Goal: Task Accomplishment & Management: Manage account settings

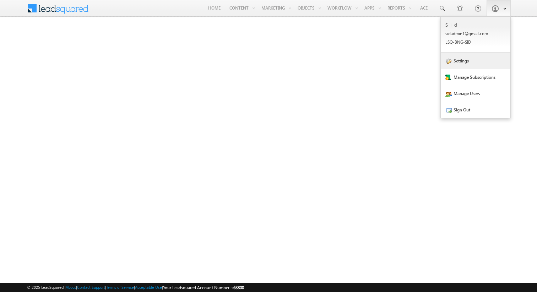
click at [467, 64] on link "Settings" at bounding box center [476, 61] width 70 height 16
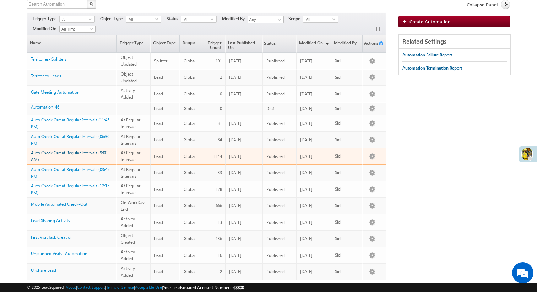
scroll to position [50, 0]
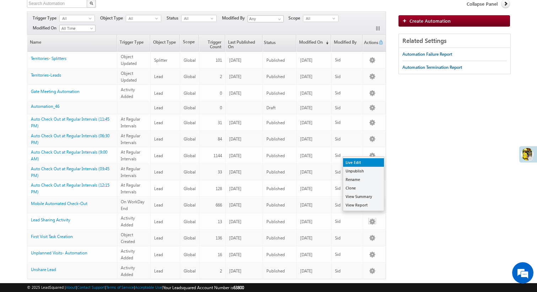
click at [365, 164] on link "Live Edit" at bounding box center [363, 163] width 41 height 9
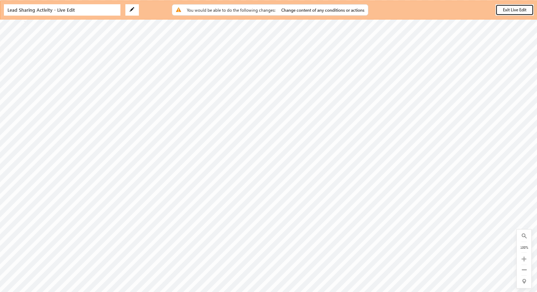
click at [506, 12] on button "Exit Live Edit" at bounding box center [515, 9] width 38 height 11
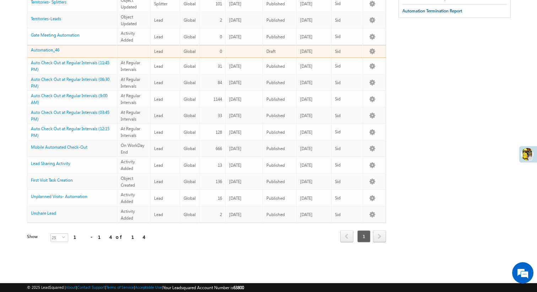
scroll to position [108, 0]
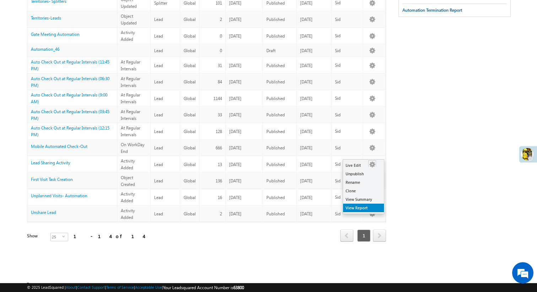
click at [372, 207] on link "View Report" at bounding box center [363, 208] width 41 height 9
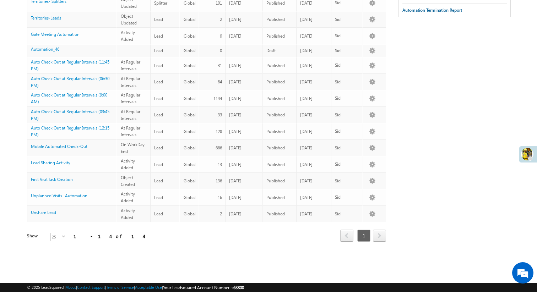
scroll to position [0, 0]
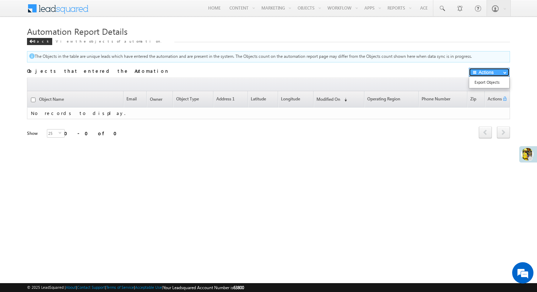
click at [483, 71] on button "Actions" at bounding box center [489, 72] width 41 height 9
click at [397, 84] on div at bounding box center [268, 84] width 483 height 13
click at [31, 44] on div "Back" at bounding box center [39, 41] width 25 height 7
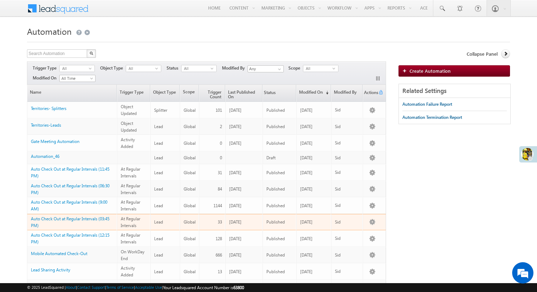
scroll to position [108, 0]
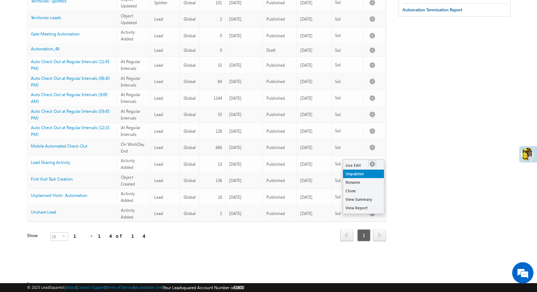
click at [373, 176] on link "Unpublish" at bounding box center [363, 174] width 41 height 9
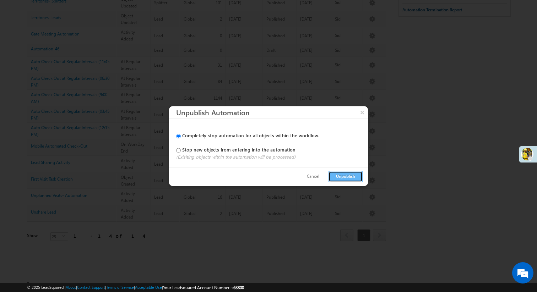
click at [337, 176] on button "Unpublish" at bounding box center [346, 176] width 34 height 11
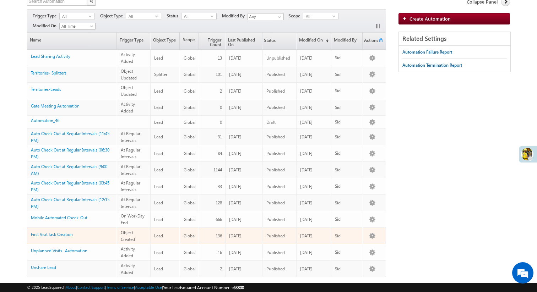
scroll to position [0, 0]
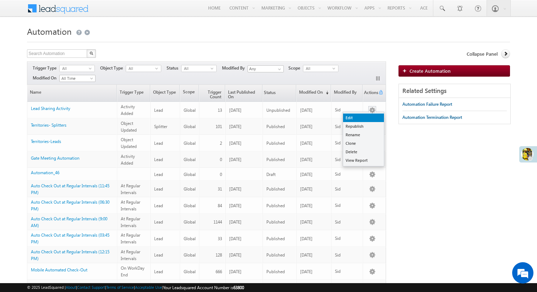
click at [371, 116] on link "Edit" at bounding box center [363, 118] width 41 height 9
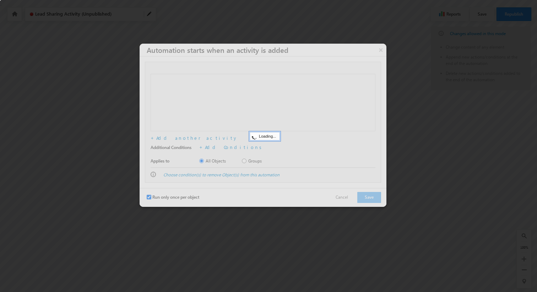
checkbox input "true"
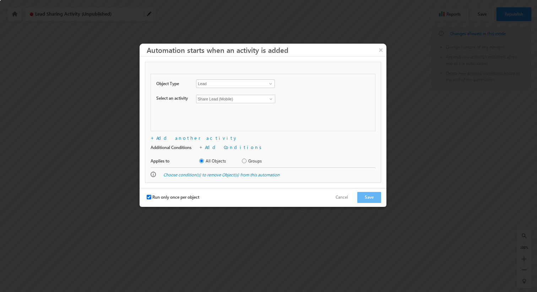
click at [264, 114] on div "Object Type Lead Lead Select an activity Share Lead (Mobile) Share Lead (Mobile…" at bounding box center [263, 103] width 225 height 58
click at [363, 198] on button "Save" at bounding box center [370, 197] width 24 height 11
click at [369, 197] on button "Save" at bounding box center [370, 197] width 24 height 11
click at [383, 52] on button "×" at bounding box center [380, 50] width 11 height 12
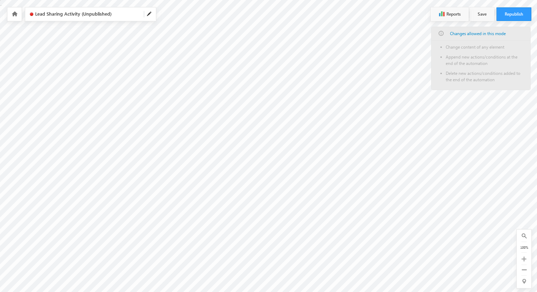
type input "90"
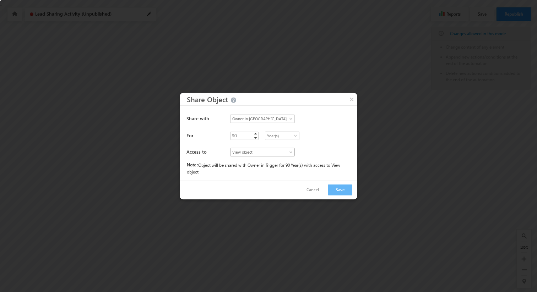
click at [251, 153] on span "View object" at bounding box center [260, 152] width 58 height 6
click at [253, 167] on link "Modify object" at bounding box center [258, 167] width 64 height 6
click at [332, 140] on div "For" at bounding box center [269, 143] width 165 height 9
click at [341, 193] on button "Save" at bounding box center [340, 190] width 24 height 11
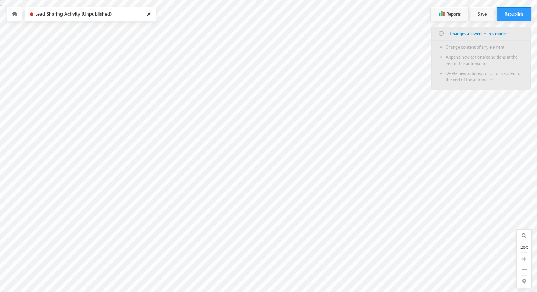
checkbox input "true"
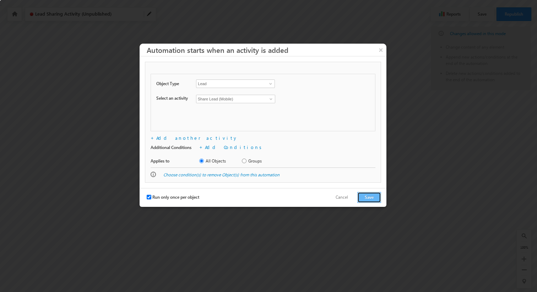
click at [363, 197] on button "Save" at bounding box center [370, 197] width 24 height 11
click at [381, 50] on button "×" at bounding box center [380, 50] width 11 height 12
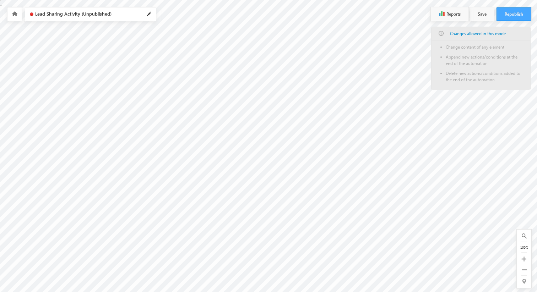
click at [517, 11] on button "Republish" at bounding box center [514, 14] width 35 height 14
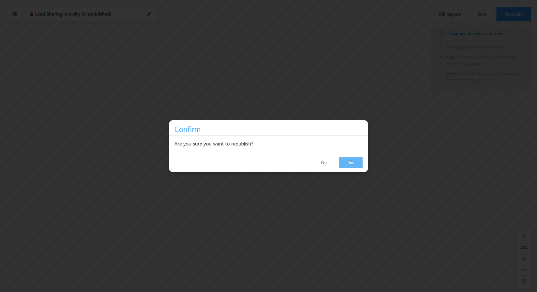
click at [354, 161] on link "Yes" at bounding box center [351, 162] width 24 height 11
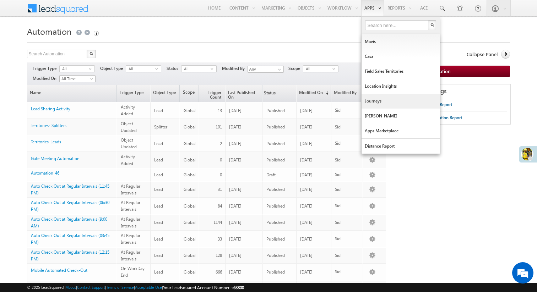
click at [375, 102] on link "Journeys" at bounding box center [401, 101] width 78 height 15
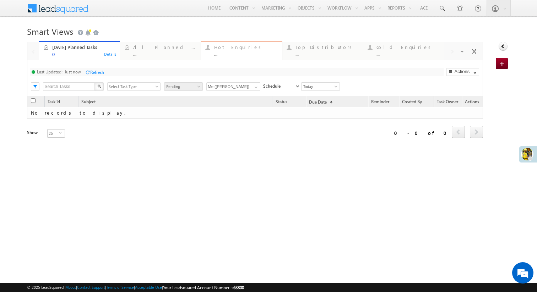
click at [253, 55] on div "..." at bounding box center [245, 54] width 63 height 5
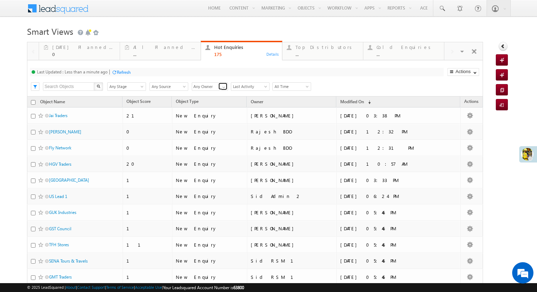
click at [222, 87] on span at bounding box center [224, 88] width 6 height 6
click at [216, 109] on link "[PERSON_NAME]" at bounding box center [210, 110] width 37 height 8
type input "[PERSON_NAME]"
